Goal: Use online tool/utility: Utilize a website feature to perform a specific function

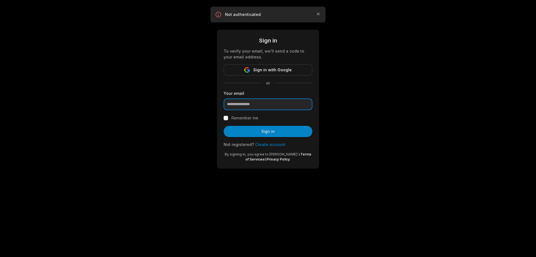
click at [243, 105] on input "email" at bounding box center [268, 104] width 89 height 12
click at [253, 66] on button "Sign in with Google" at bounding box center [268, 69] width 89 height 11
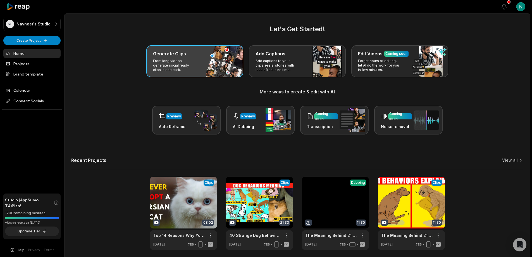
click at [172, 62] on p "From long videos generate social ready clips in one click." at bounding box center [174, 65] width 43 height 13
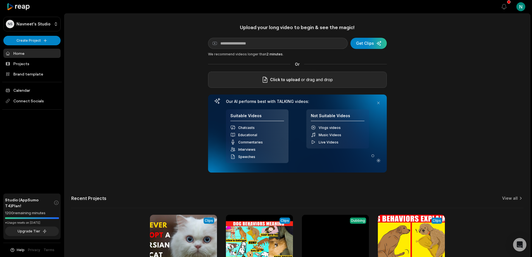
click at [278, 79] on span "Click to upload" at bounding box center [285, 79] width 30 height 7
click at [0, 0] on input "Click to upload" at bounding box center [0, 0] width 0 height 0
click at [162, 181] on div "Upload your long video to begin & see the magic! YouTube link Get Clips We reco…" at bounding box center [296, 156] width 465 height 264
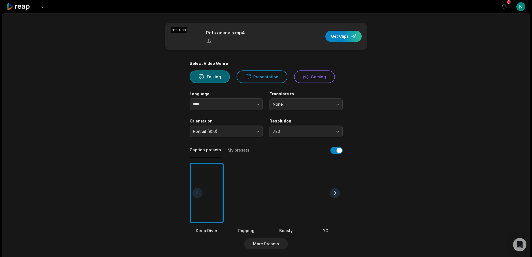
click at [284, 189] on div at bounding box center [286, 192] width 34 height 61
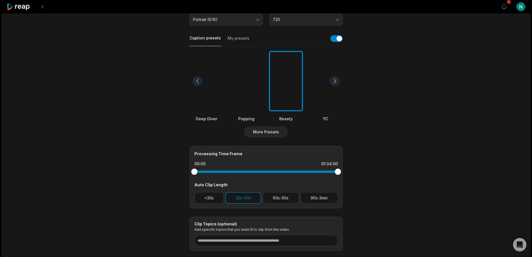
scroll to position [146, 0]
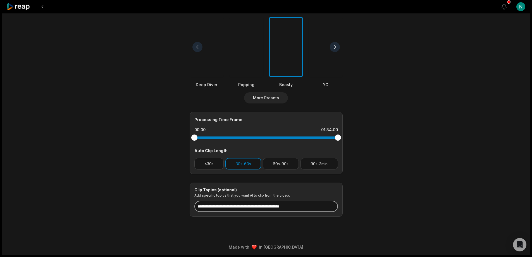
click at [215, 205] on input at bounding box center [265, 205] width 143 height 11
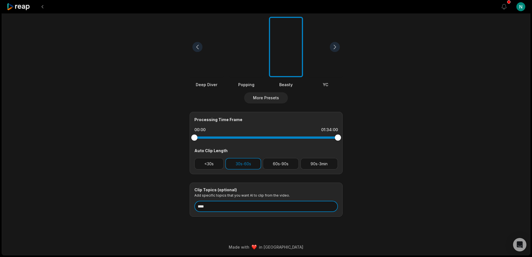
type input "****"
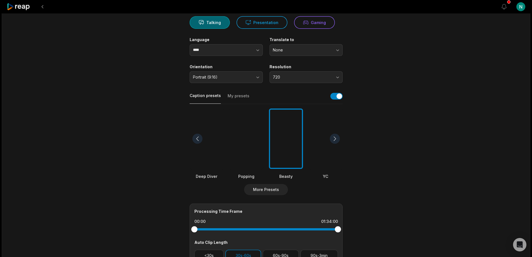
scroll to position [0, 0]
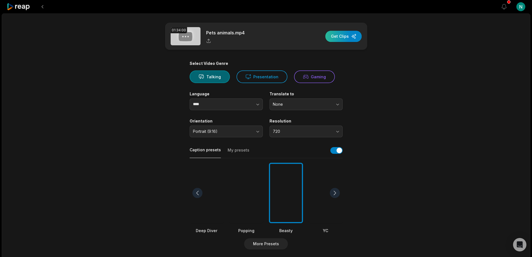
click at [337, 37] on div "button" at bounding box center [343, 36] width 36 height 11
